Goal: Transaction & Acquisition: Purchase product/service

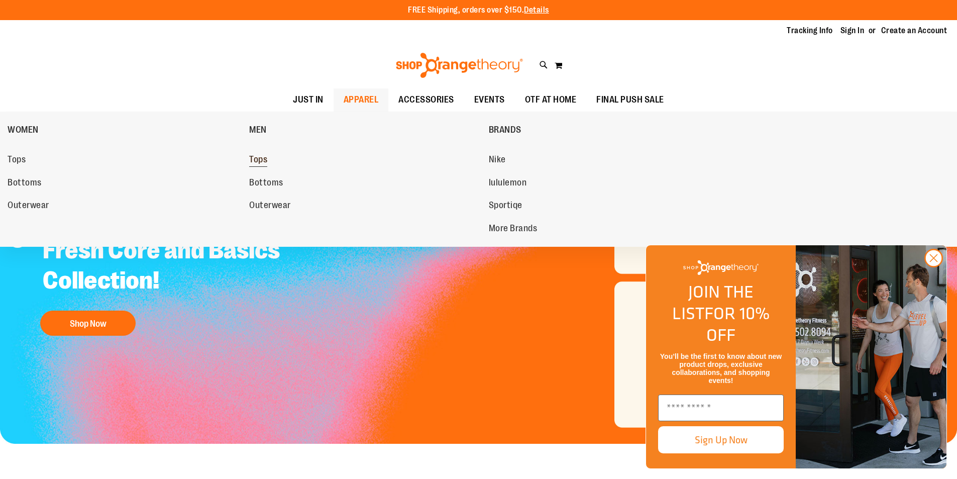
type input "**********"
click at [261, 160] on span "Tops" at bounding box center [258, 160] width 18 height 13
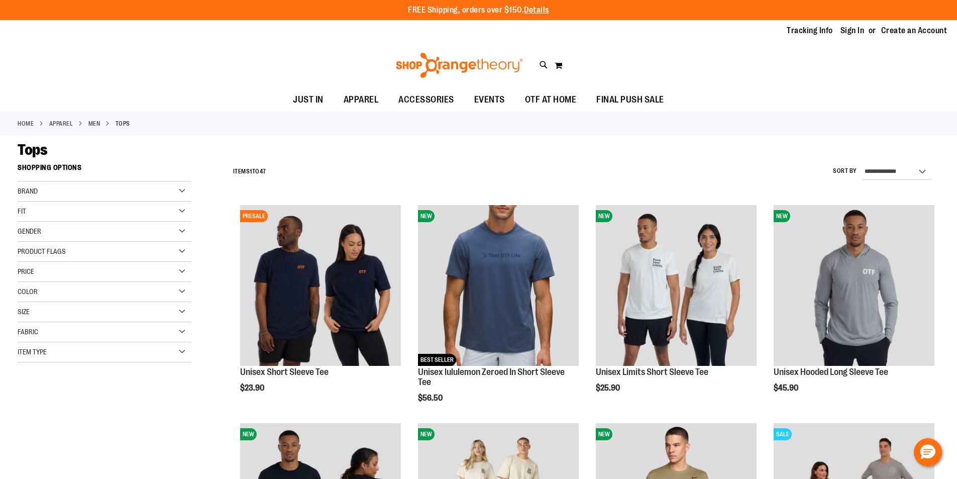
type input "**********"
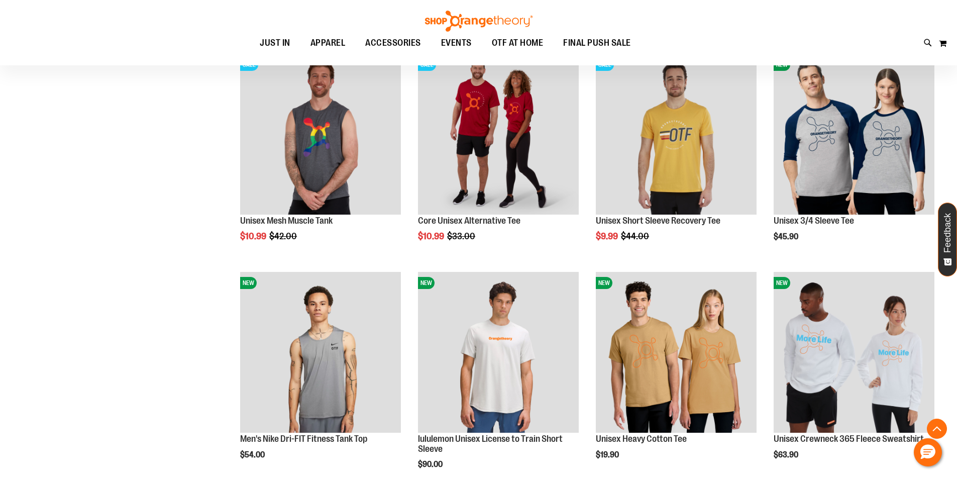
scroll to position [889, 0]
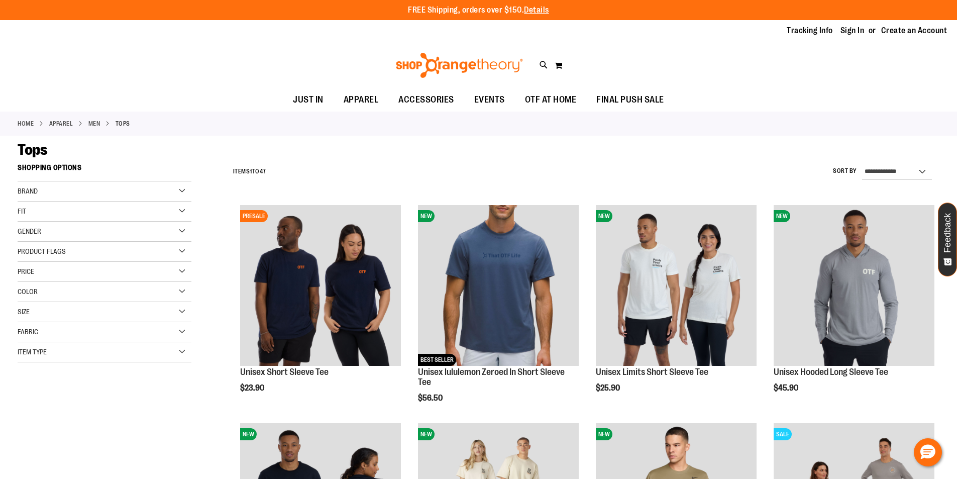
click at [41, 346] on div "Item Type" at bounding box center [105, 352] width 174 height 20
click at [32, 421] on link "Sweatshirts 1 item" at bounding box center [98, 420] width 167 height 11
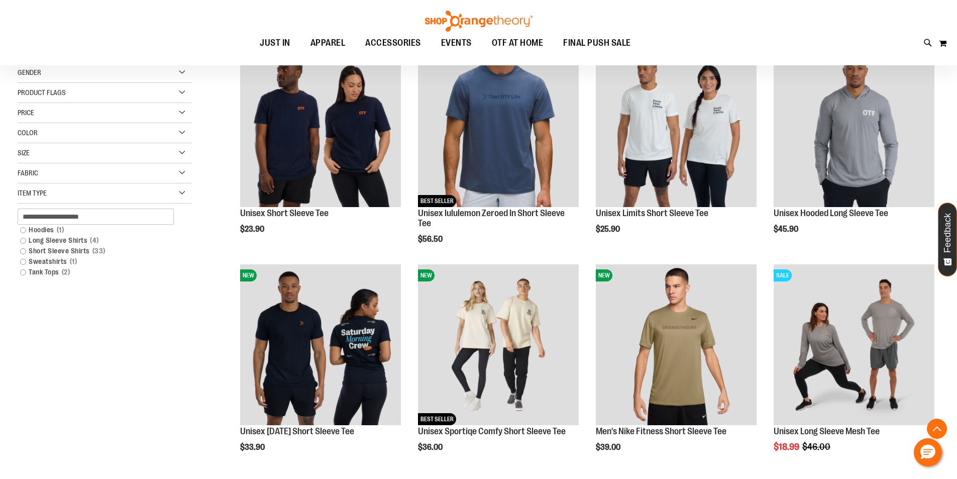
scroll to position [159, 0]
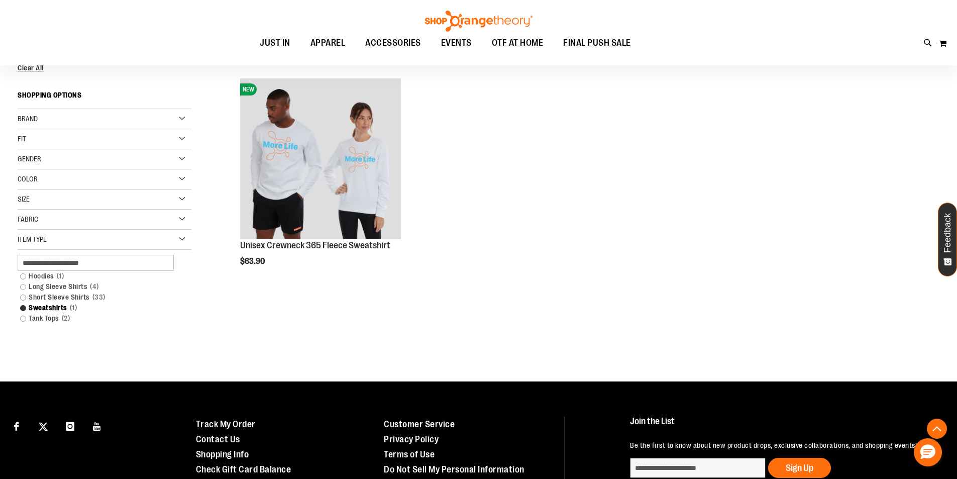
scroll to position [109, 0]
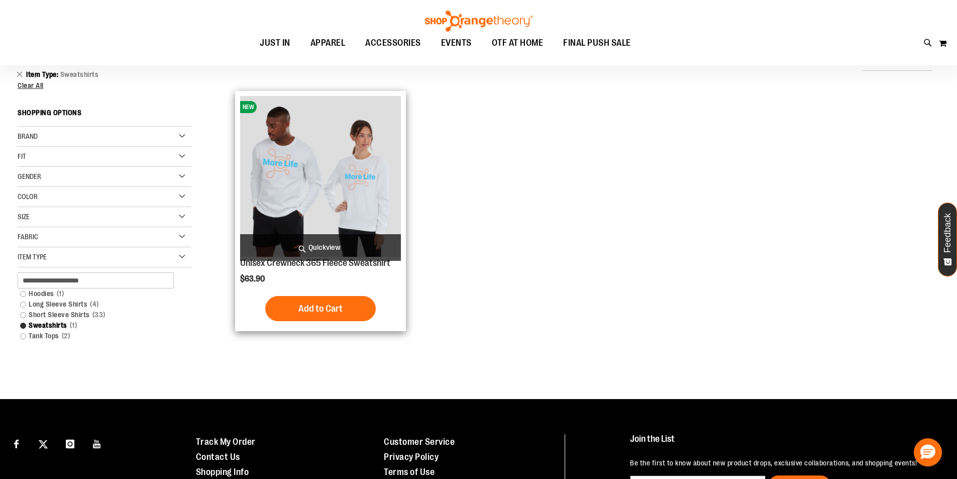
click at [309, 188] on img "product" at bounding box center [320, 176] width 161 height 161
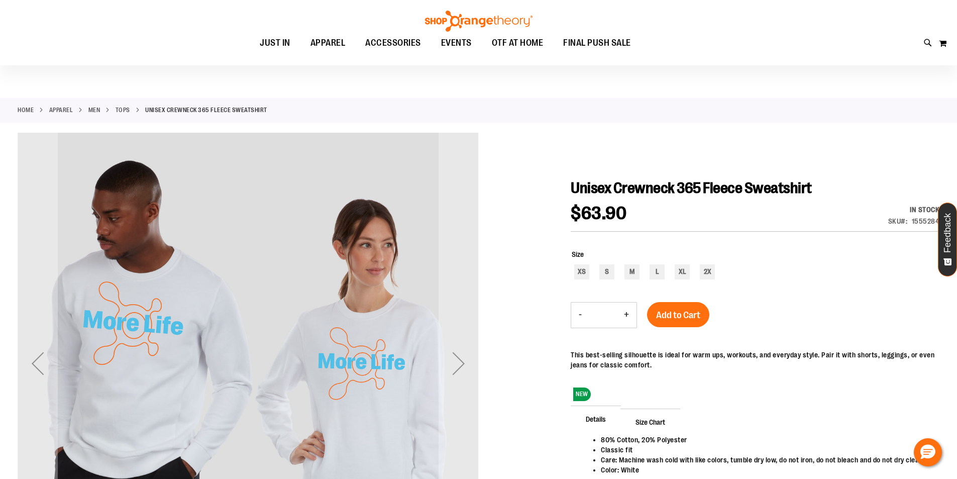
scroll to position [100, 0]
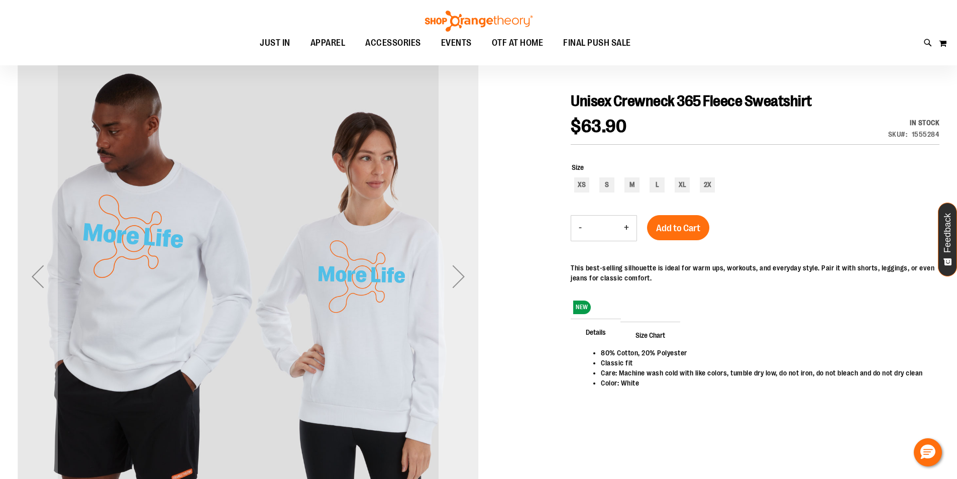
type input "**********"
click at [456, 281] on div "Next" at bounding box center [459, 276] width 40 height 40
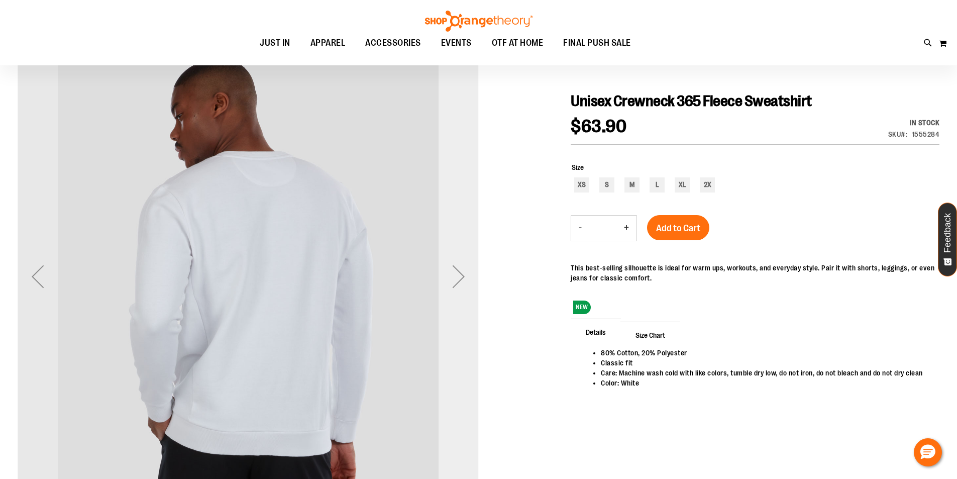
click at [461, 275] on div "Next" at bounding box center [459, 276] width 40 height 40
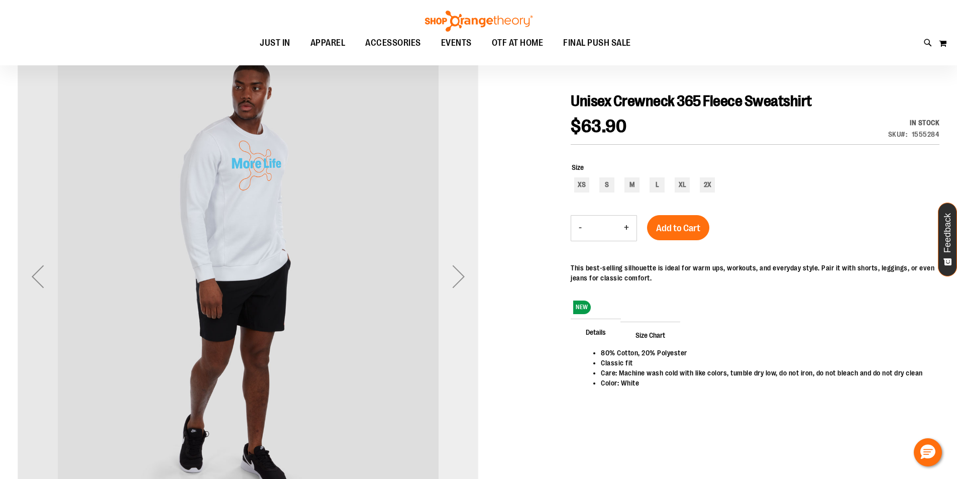
drag, startPoint x: 460, startPoint y: 279, endPoint x: 458, endPoint y: 274, distance: 5.4
click at [460, 279] on div "Next" at bounding box center [459, 276] width 40 height 40
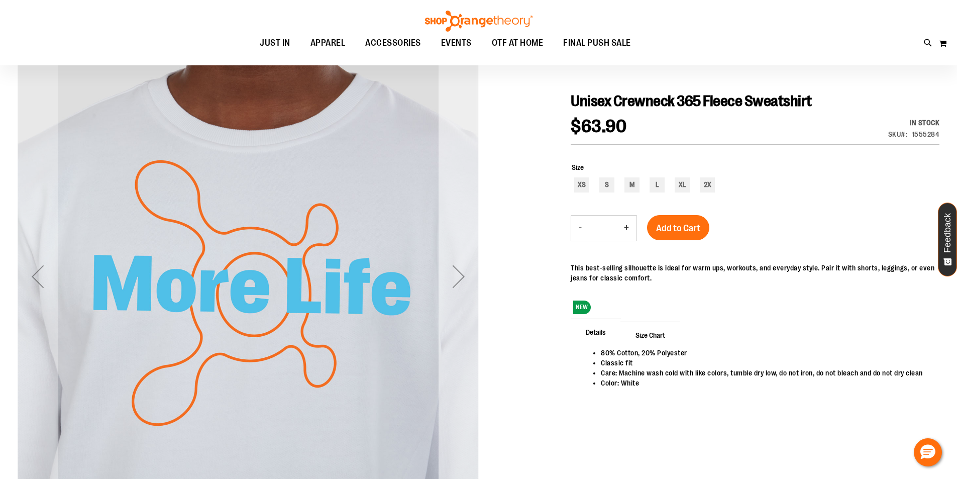
click at [460, 273] on div "Next" at bounding box center [459, 276] width 40 height 40
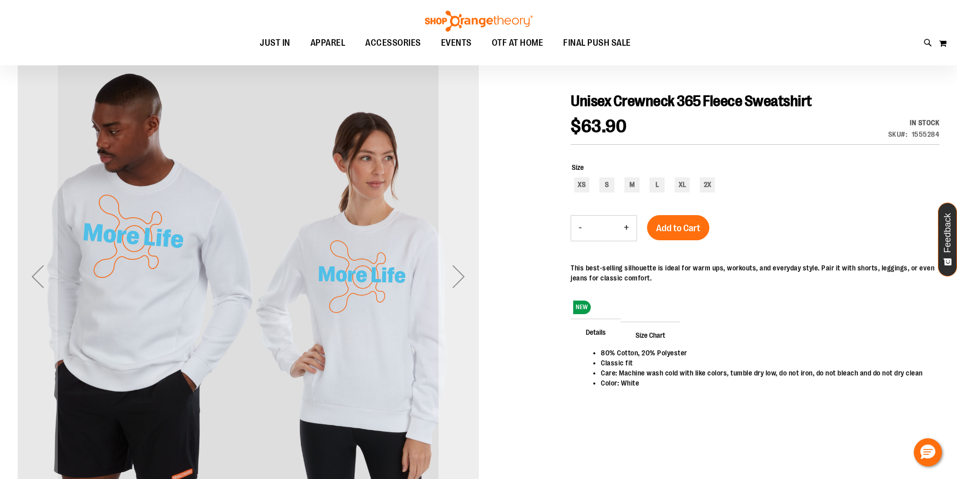
click at [460, 271] on div "Next" at bounding box center [459, 276] width 40 height 40
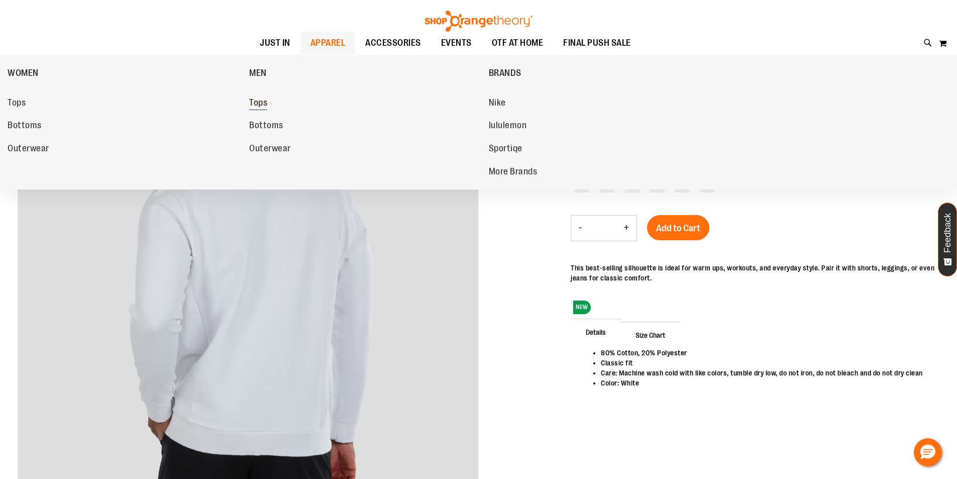
click at [262, 99] on span "Tops" at bounding box center [258, 103] width 18 height 13
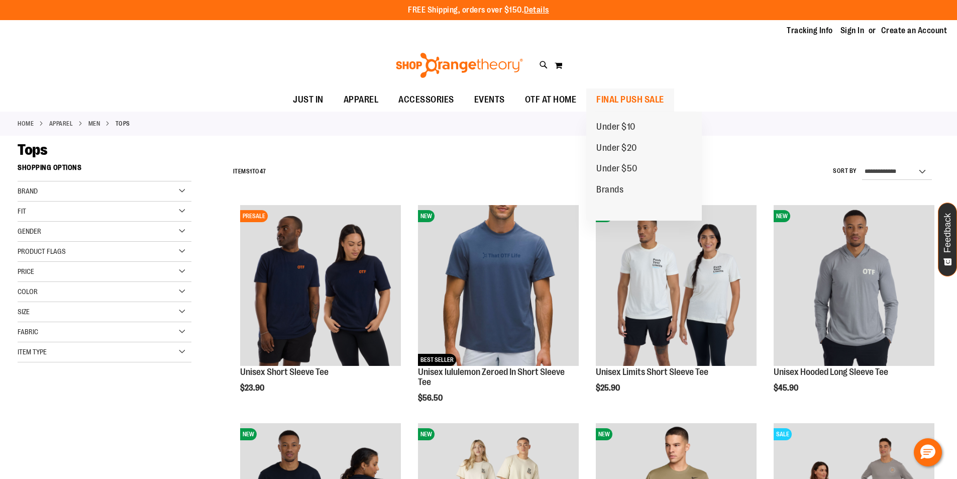
type input "**********"
click at [630, 100] on span "FINAL PUSH SALE" at bounding box center [630, 99] width 68 height 23
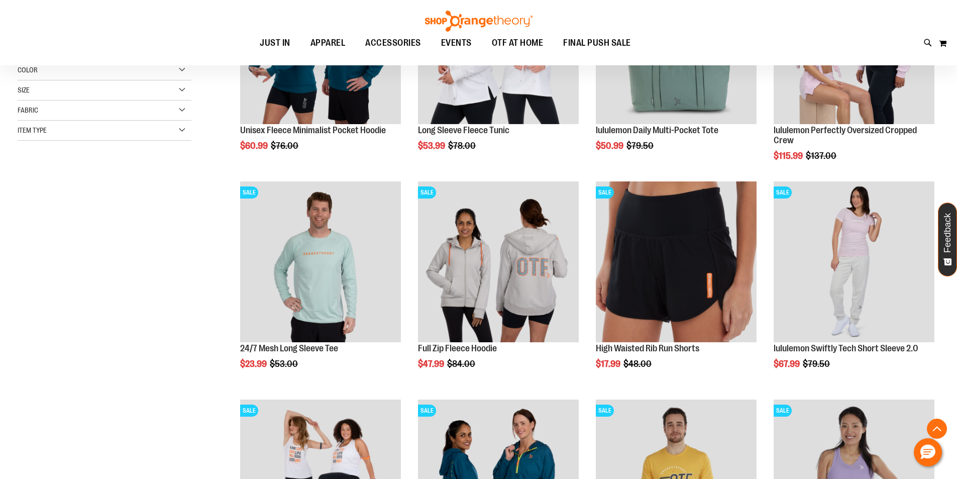
scroll to position [251, 0]
